Goal: Obtain resource: Obtain resource

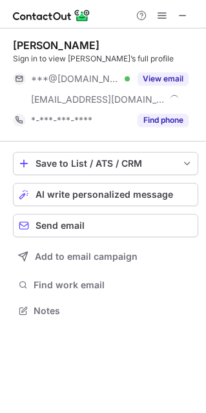
scroll to position [301, 206]
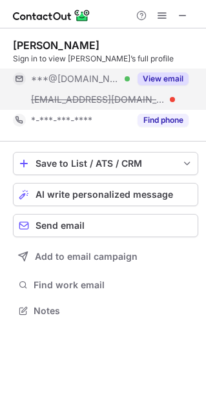
click at [169, 74] on button "View email" at bounding box center [163, 78] width 51 height 13
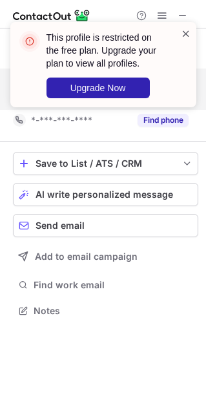
click at [190, 34] on span at bounding box center [186, 33] width 10 height 13
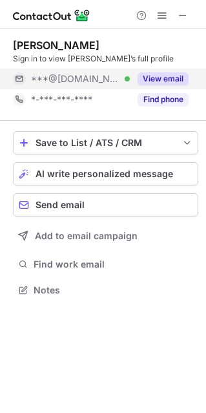
scroll to position [281, 206]
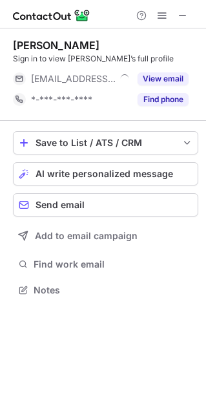
scroll to position [6, 6]
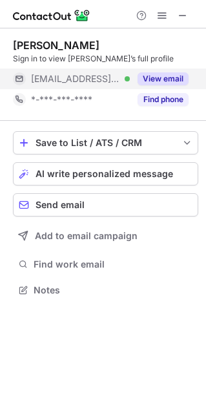
click at [164, 71] on div "View email" at bounding box center [159, 79] width 59 height 21
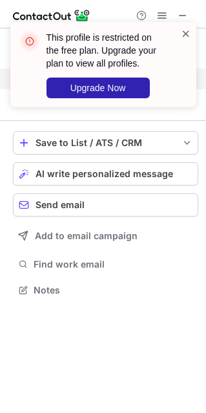
click at [185, 32] on span at bounding box center [186, 33] width 10 height 13
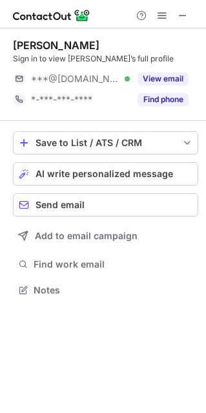
scroll to position [281, 206]
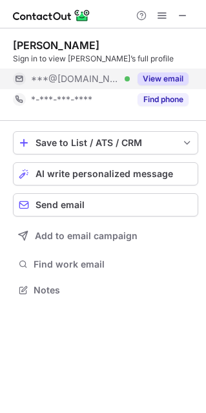
click at [149, 78] on button "View email" at bounding box center [163, 78] width 51 height 13
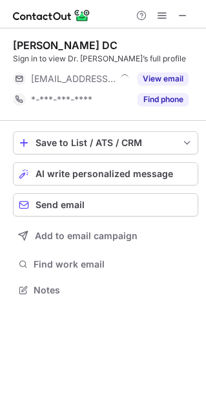
scroll to position [6, 6]
